Goal: Navigation & Orientation: Find specific page/section

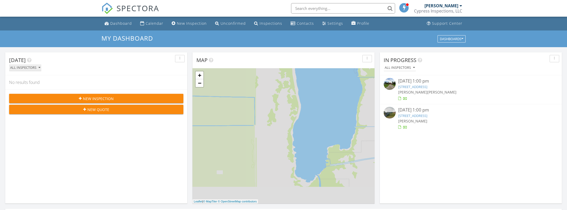
click at [39, 68] on icon "button" at bounding box center [39, 68] width 2 height 4
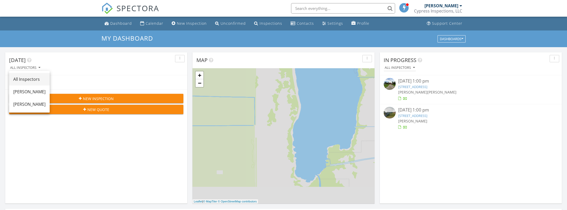
click at [18, 79] on div "All Inspectors" at bounding box center [29, 79] width 32 height 6
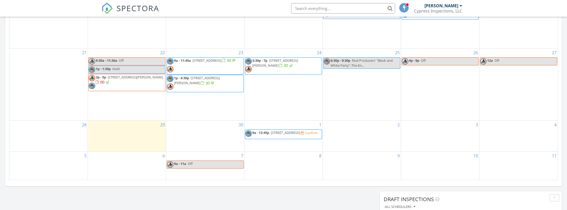
scroll to position [286, 0]
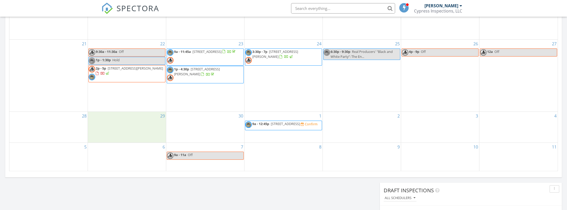
click at [113, 129] on div "29" at bounding box center [127, 127] width 78 height 31
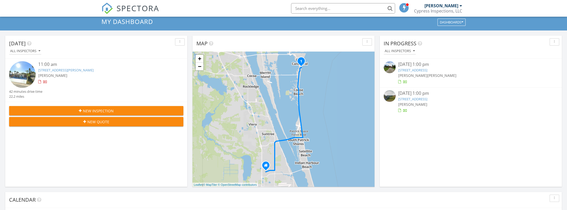
scroll to position [8, 0]
